Goal: Task Accomplishment & Management: Use online tool/utility

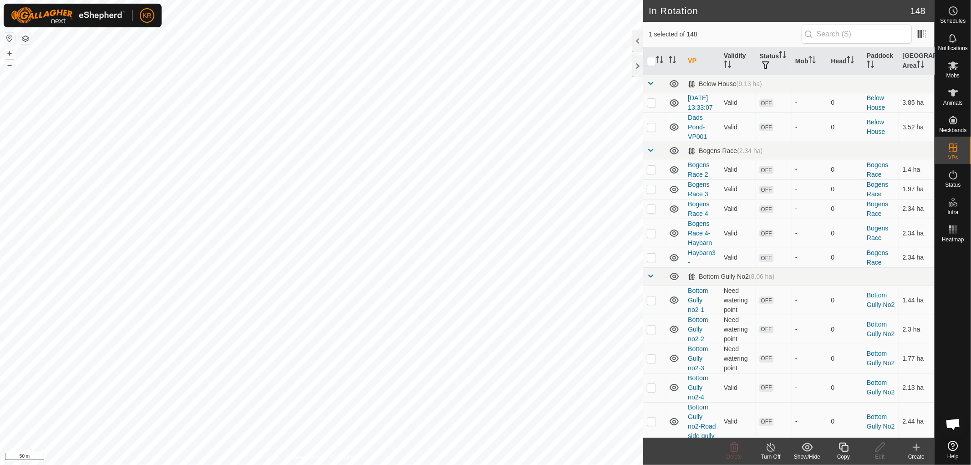
click at [842, 448] on icon at bounding box center [843, 446] width 9 height 9
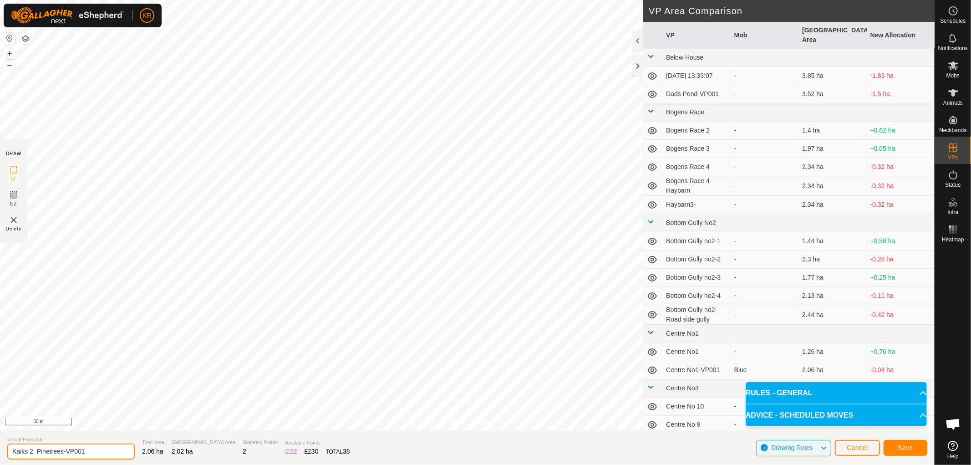
click at [35, 451] on input "Kaiks 2 Pinetrees-VP001" at bounding box center [70, 451] width 127 height 16
type input "Pinetrees-VP001"
click at [909, 447] on span "Save" at bounding box center [904, 447] width 15 height 7
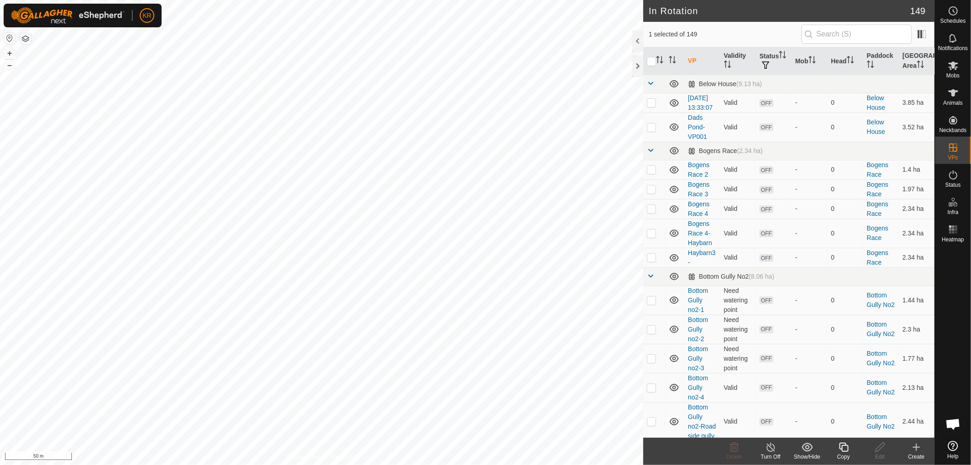
checkbox input "false"
checkbox input "true"
click at [839, 450] on icon at bounding box center [843, 446] width 11 height 11
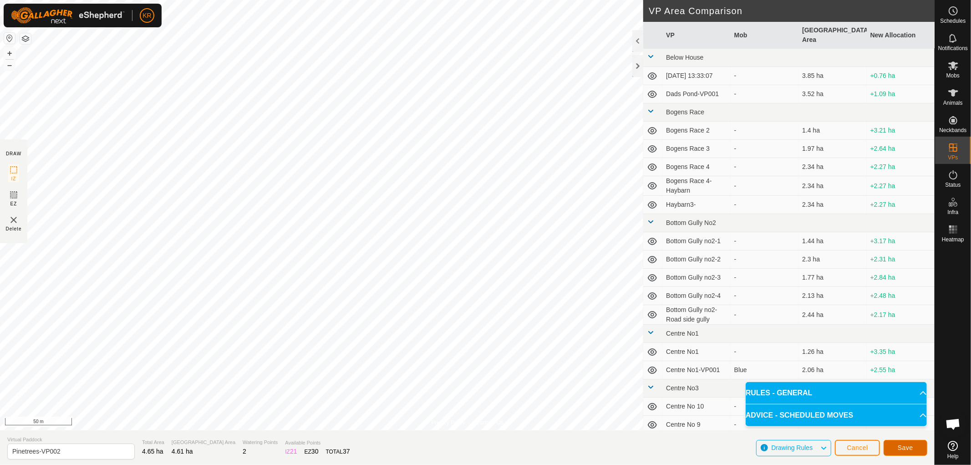
click at [912, 448] on span "Save" at bounding box center [904, 447] width 15 height 7
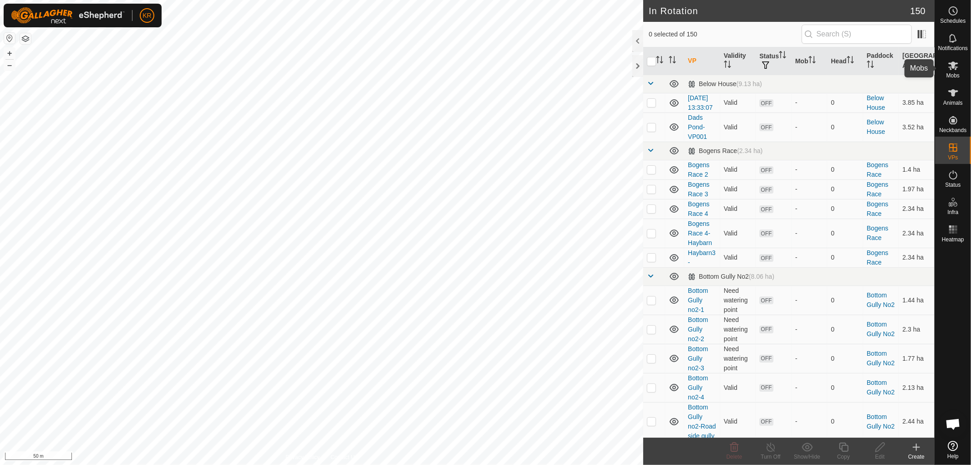
click at [952, 62] on icon at bounding box center [953, 65] width 10 height 9
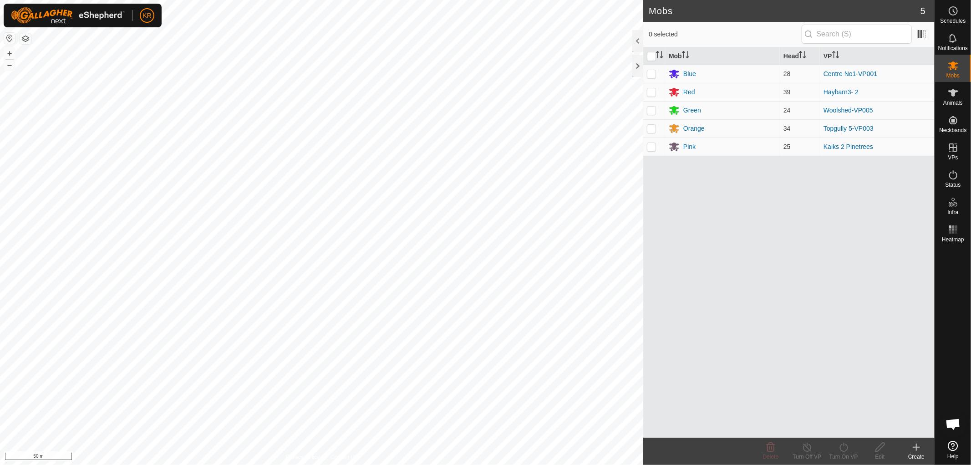
click at [652, 141] on td at bounding box center [654, 146] width 22 height 18
checkbox input "true"
click at [842, 446] on icon at bounding box center [843, 446] width 11 height 11
click at [838, 425] on link "Now" at bounding box center [871, 427] width 90 height 18
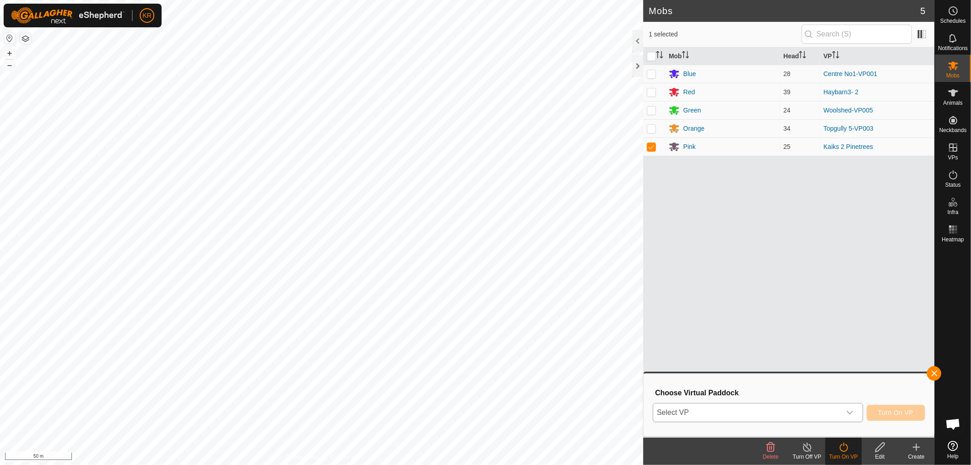
click at [847, 409] on icon "dropdown trigger" at bounding box center [849, 412] width 7 height 7
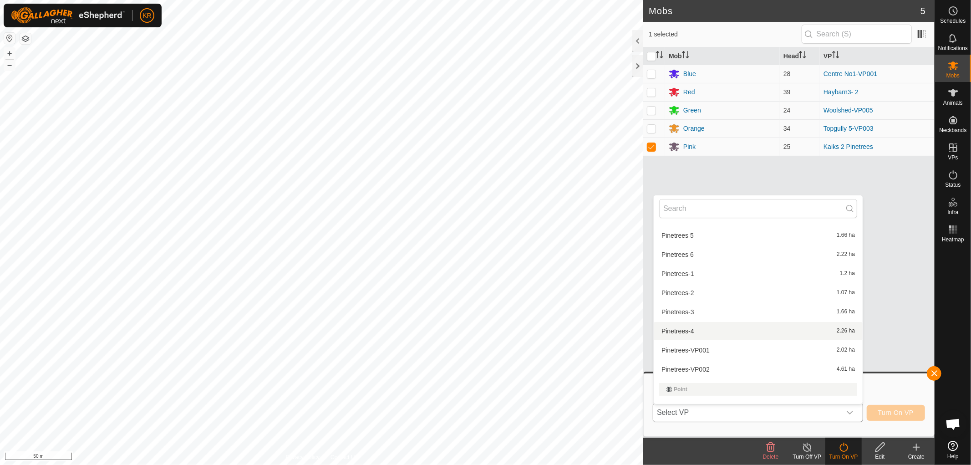
scroll to position [2792, 0]
click at [710, 345] on li "Pinetrees-VP001 2.02 ha" at bounding box center [758, 349] width 209 height 18
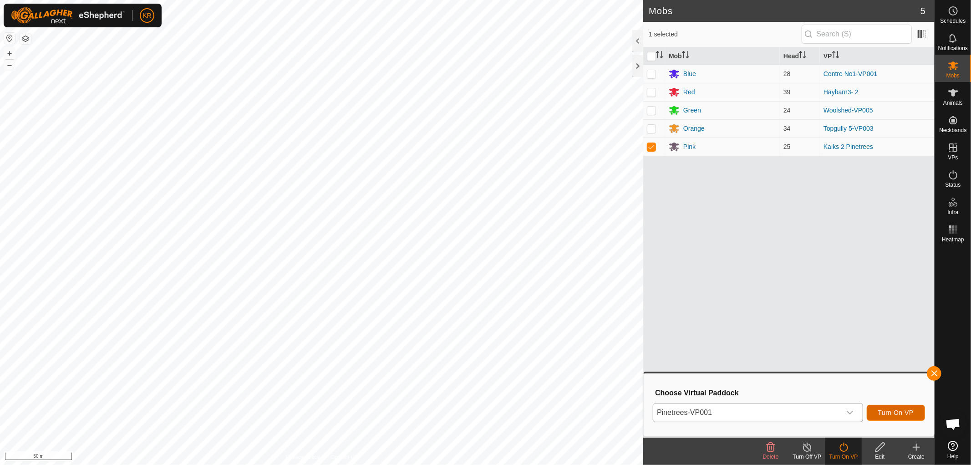
click at [895, 414] on span "Turn On VP" at bounding box center [895, 412] width 35 height 7
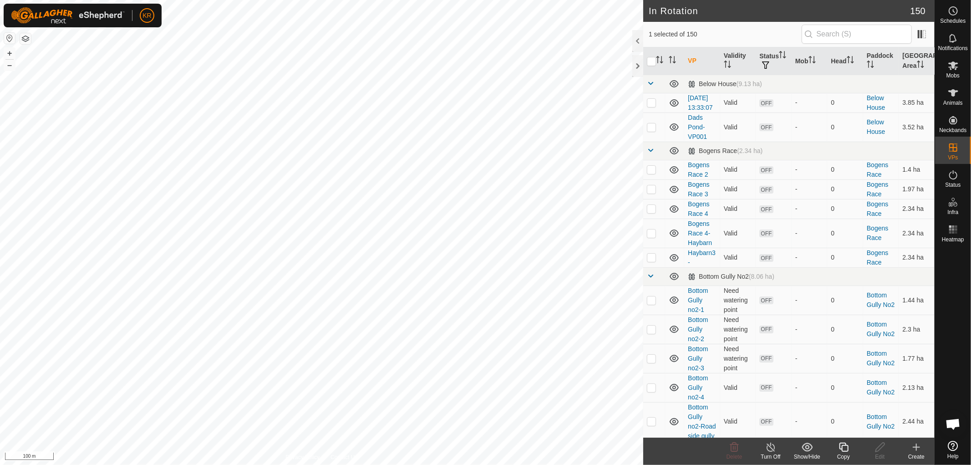
click at [841, 449] on icon at bounding box center [843, 446] width 9 height 9
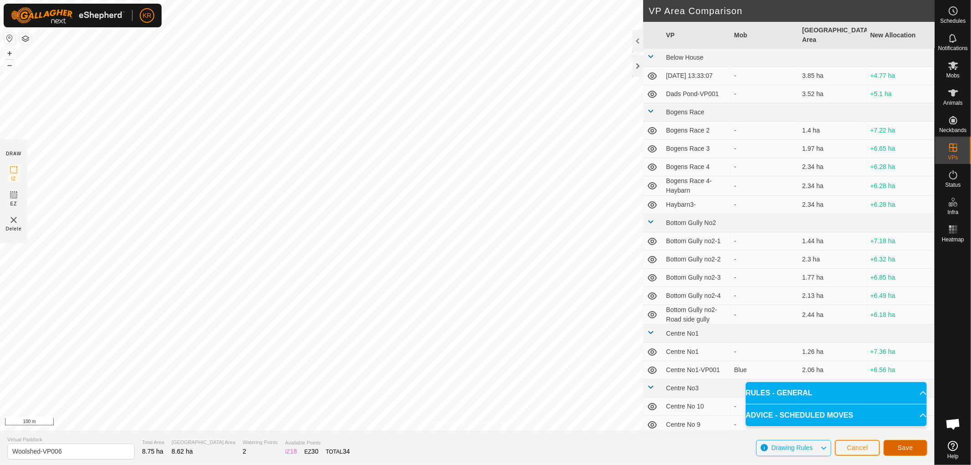
click at [905, 444] on span "Save" at bounding box center [904, 447] width 15 height 7
